Goal: Task Accomplishment & Management: Use online tool/utility

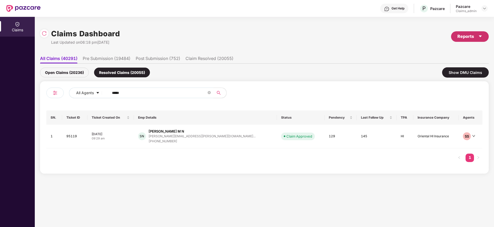
click at [471, 33] on div "Reports" at bounding box center [469, 36] width 25 height 7
click at [454, 61] on div "Claims Pendency Report" at bounding box center [447, 61] width 42 height 6
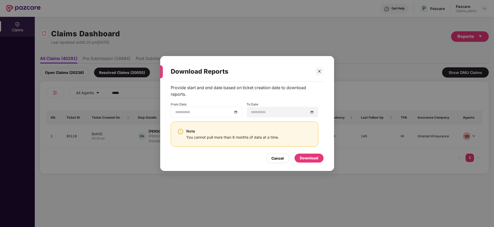
click at [236, 114] on div at bounding box center [206, 112] width 63 height 6
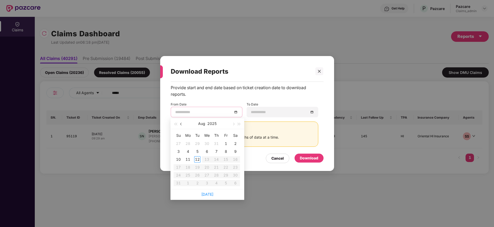
click at [180, 125] on span "button" at bounding box center [181, 124] width 3 height 3
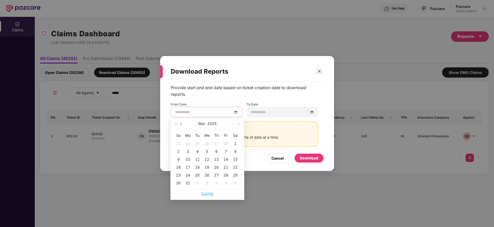
click at [180, 125] on span "button" at bounding box center [181, 124] width 3 height 3
type input "**********"
click at [217, 160] on div "13" at bounding box center [216, 159] width 6 height 6
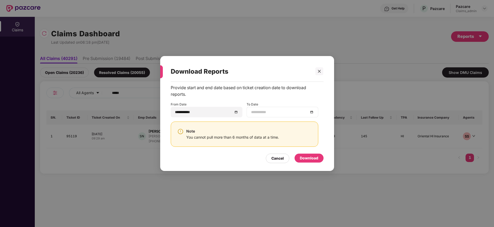
click at [310, 112] on div at bounding box center [282, 112] width 63 height 6
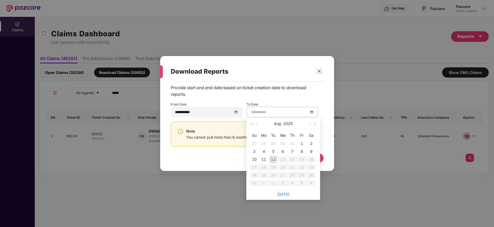
type input "**********"
click at [270, 160] on div "12" at bounding box center [273, 159] width 6 height 6
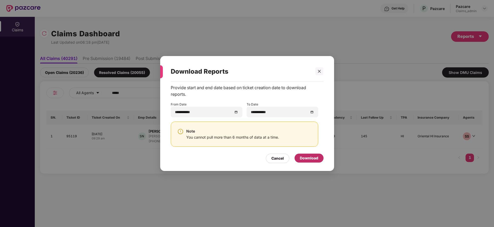
click at [304, 157] on div "Download" at bounding box center [309, 158] width 18 height 6
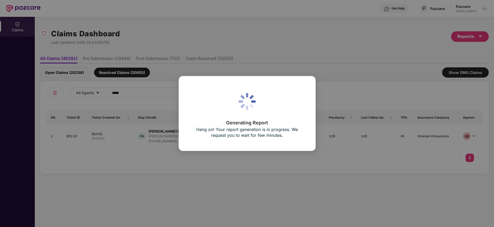
click at [197, 181] on div "Generating Report Hang on! Your report generation is in progress. We request yo…" at bounding box center [247, 113] width 494 height 227
click at [274, 120] on div "Generating Report Hang on! Your report generation is in progress. We request yo…" at bounding box center [247, 114] width 114 height 52
click at [276, 90] on div "Generating Report Hang on! Your report generation is in progress. We request yo…" at bounding box center [247, 114] width 114 height 52
click at [234, 105] on div "Generating Report Hang on! Your report generation is in progress. We request yo…" at bounding box center [247, 114] width 114 height 52
click at [271, 109] on div "Generating Report Hang on! Your report generation is in progress. We request yo…" at bounding box center [247, 114] width 114 height 52
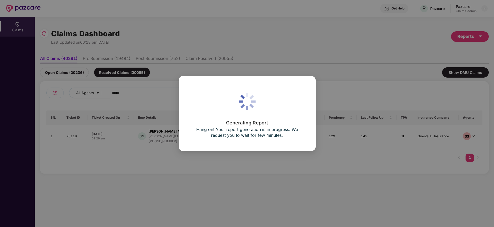
click at [271, 109] on div "Generating Report Hang on! Your report generation is in progress. We request yo…" at bounding box center [247, 114] width 114 height 52
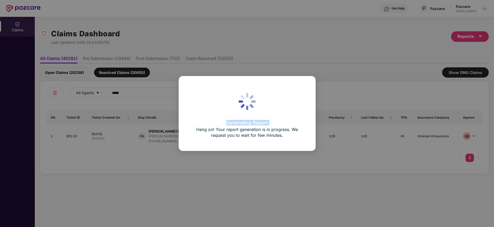
click at [271, 109] on div "Generating Report Hang on! Your report generation is in progress. We request yo…" at bounding box center [247, 114] width 114 height 52
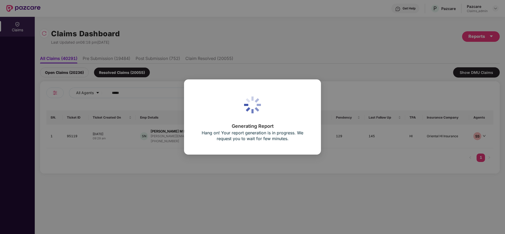
click at [230, 122] on div "Generating Report Hang on! Your report generation is in progress. We request yo…" at bounding box center [252, 117] width 113 height 52
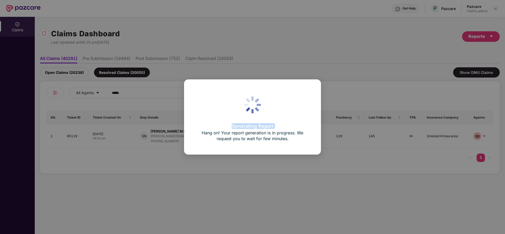
click at [230, 122] on div "Generating Report Hang on! Your report generation is in progress. We request yo…" at bounding box center [252, 117] width 113 height 52
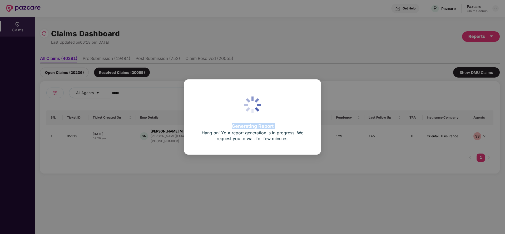
click at [230, 122] on div "Generating Report Hang on! Your report generation is in progress. We request yo…" at bounding box center [252, 117] width 113 height 52
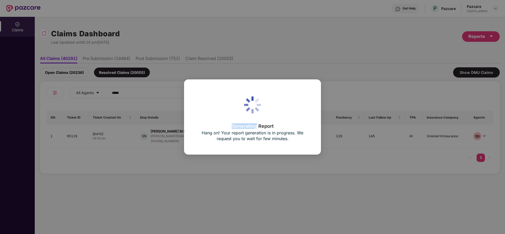
click at [230, 122] on div "Generating Report Hang on! Your report generation is in progress. We request yo…" at bounding box center [252, 117] width 113 height 52
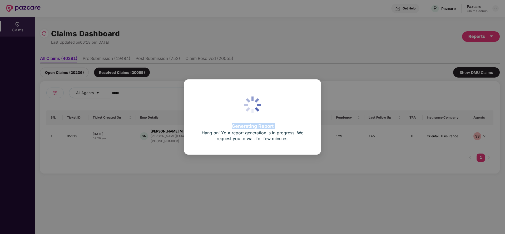
click at [230, 122] on div "Generating Report Hang on! Your report generation is in progress. We request yo…" at bounding box center [252, 117] width 113 height 52
click at [293, 105] on div "Generating Report Hang on! Your report generation is in progress. We request yo…" at bounding box center [252, 117] width 113 height 52
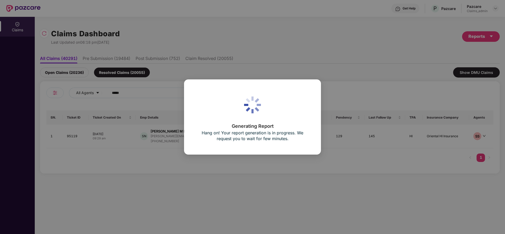
click at [293, 105] on div "Generating Report Hang on! Your report generation is in progress. We request yo…" at bounding box center [252, 117] width 113 height 52
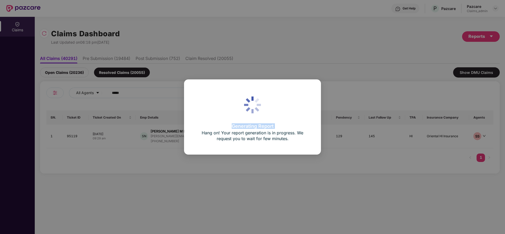
click at [293, 105] on div "Generating Report Hang on! Your report generation is in progress. We request yo…" at bounding box center [252, 117] width 113 height 52
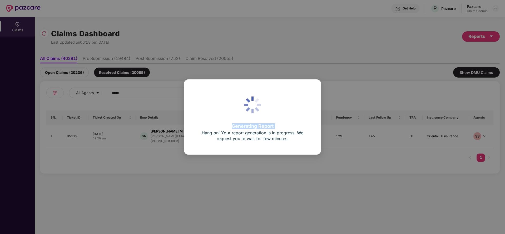
click at [293, 105] on div "Generating Report Hang on! Your report generation is in progress. We request yo…" at bounding box center [252, 117] width 113 height 52
